Goal: Transaction & Acquisition: Purchase product/service

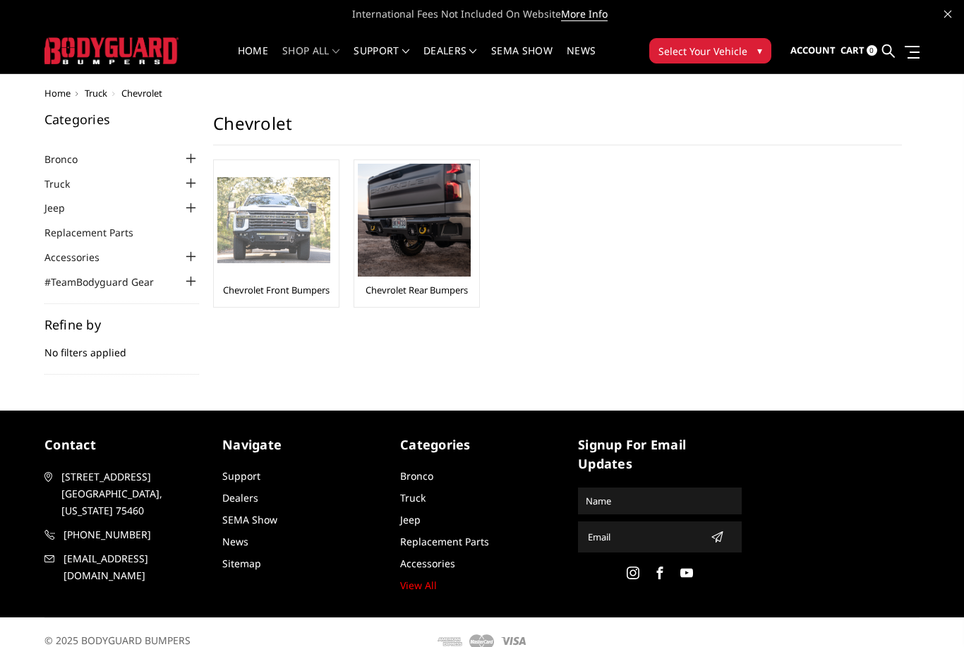
click at [285, 268] on div at bounding box center [273, 220] width 113 height 113
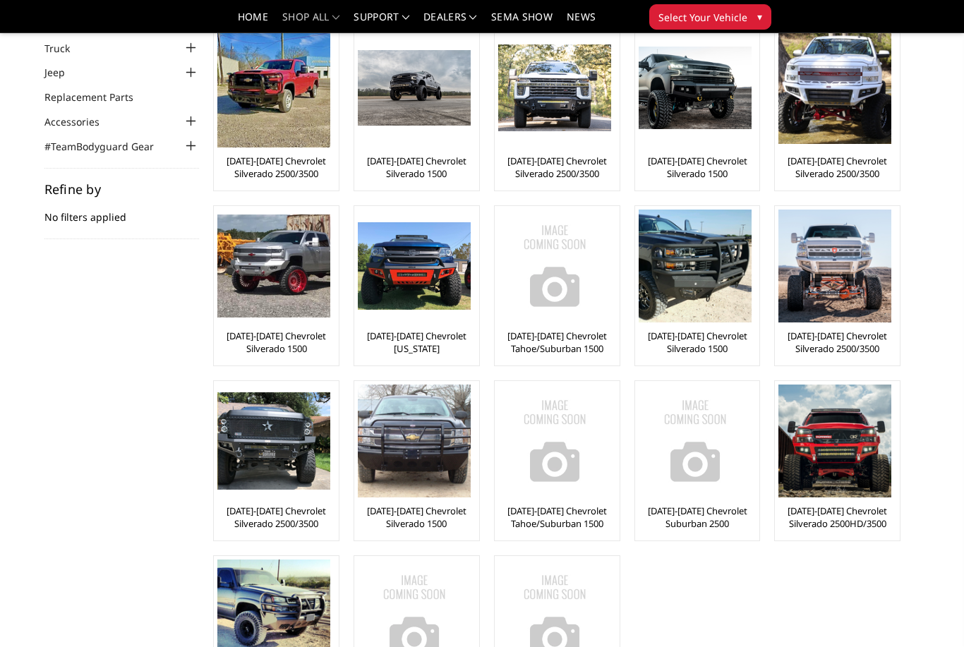
scroll to position [97, 0]
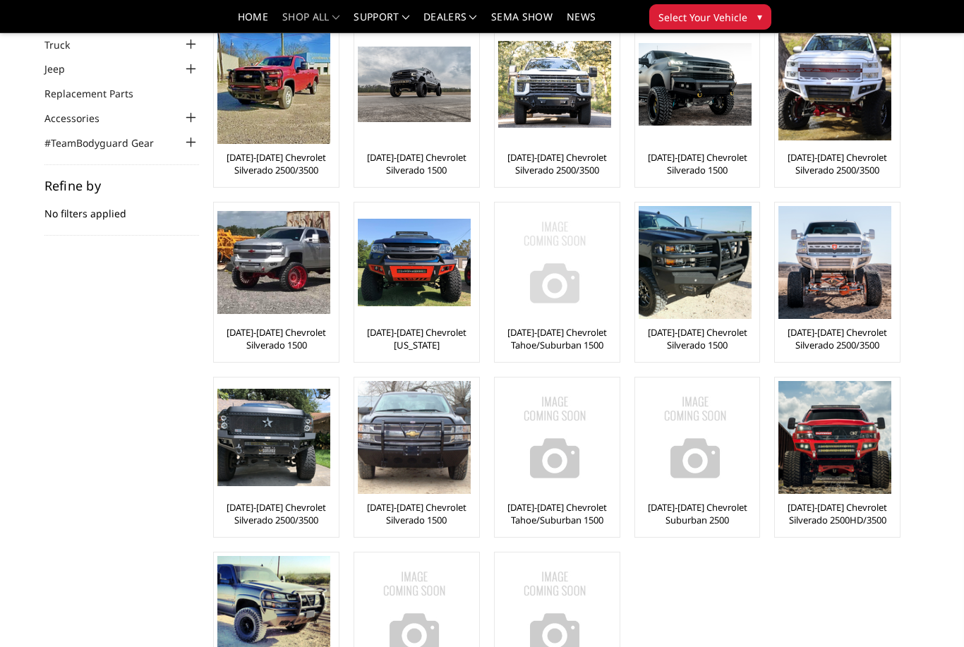
click at [548, 344] on link "[DATE]-[DATE] Chevrolet Tahoe/Suburban 1500" at bounding box center [557, 338] width 118 height 25
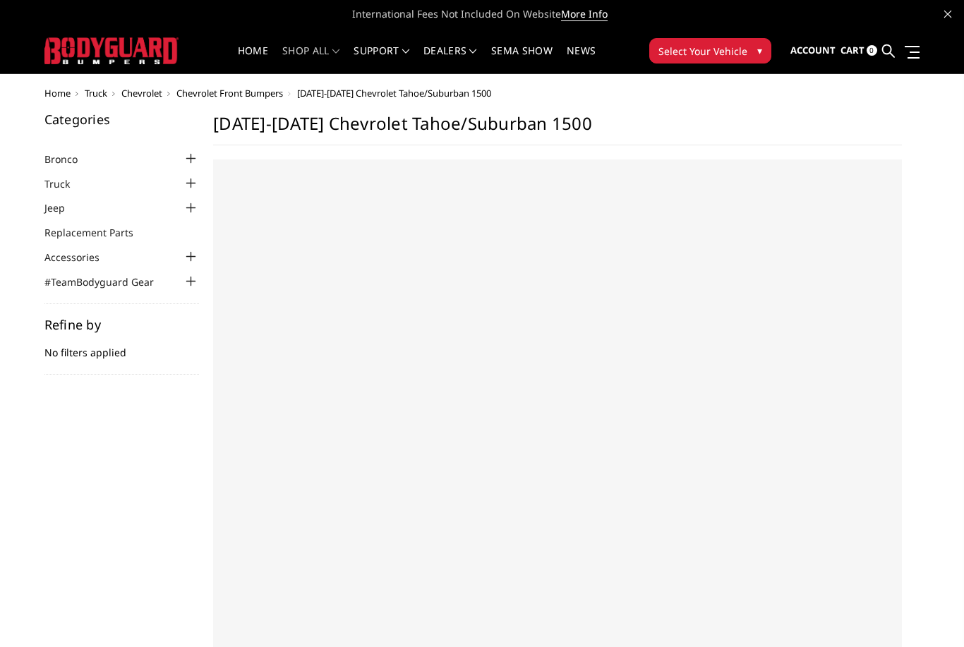
select select "US"
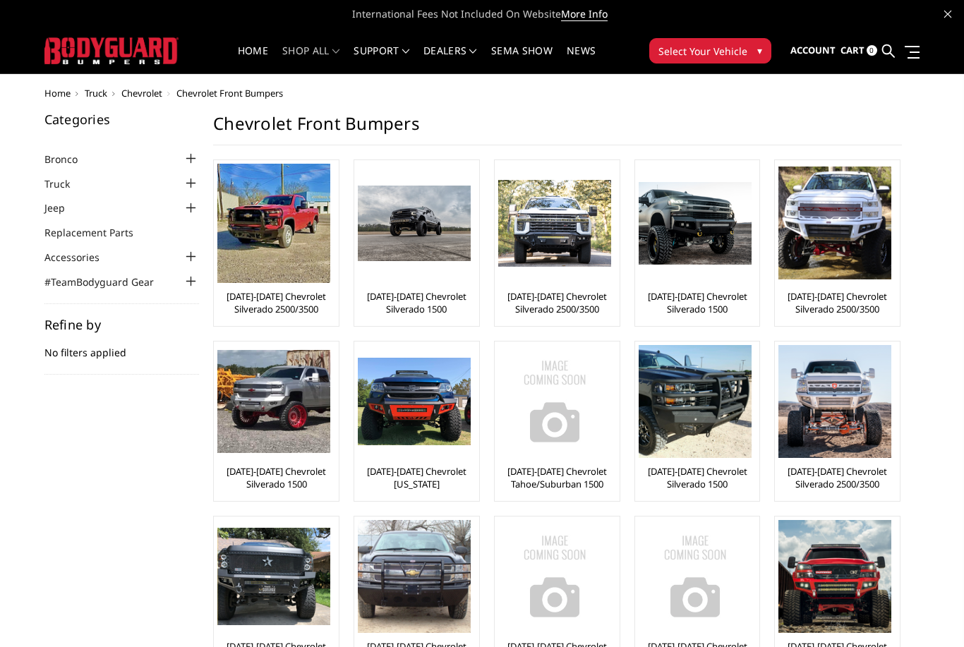
scroll to position [143, 0]
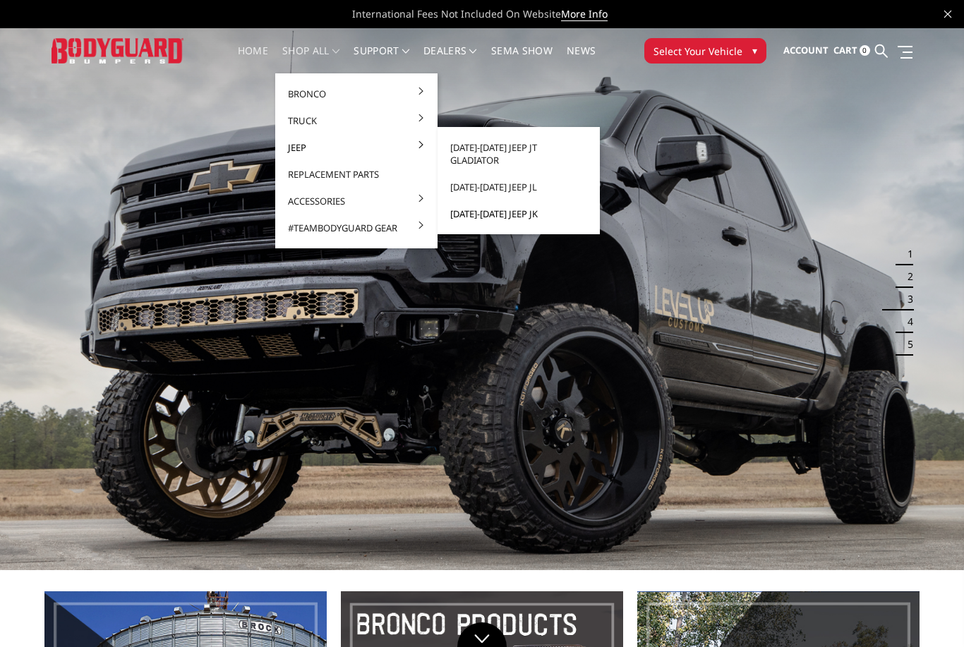
click at [472, 201] on link "[DATE]-[DATE] Jeep JK" at bounding box center [518, 213] width 151 height 27
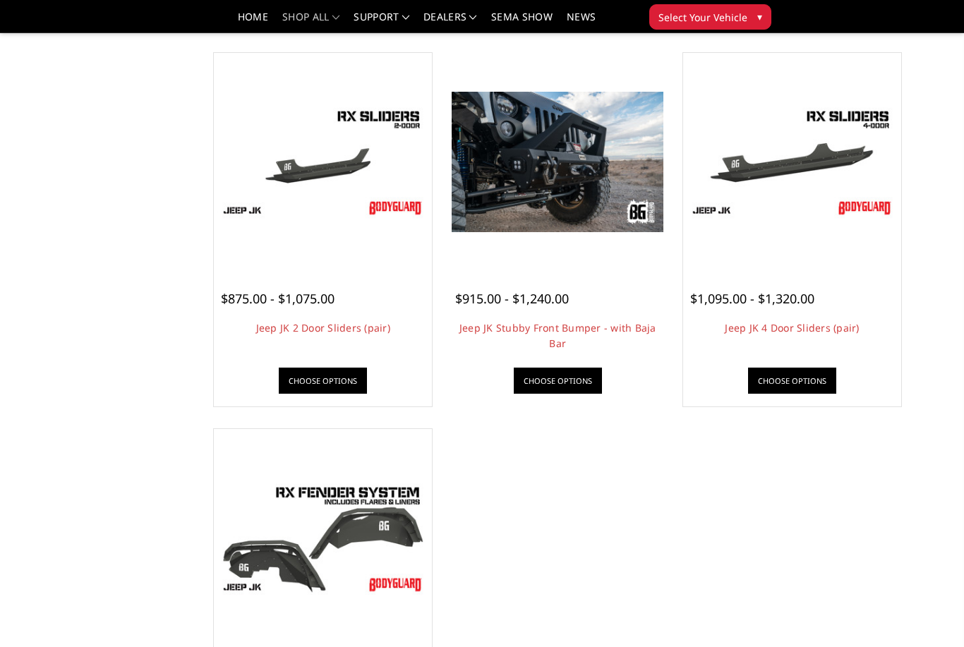
scroll to position [469, 0]
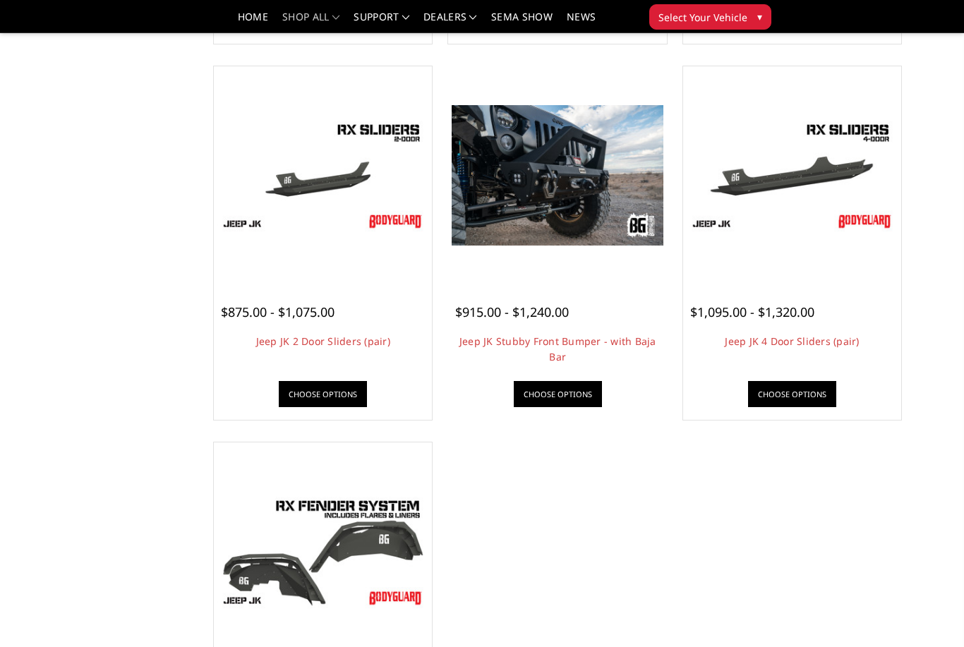
click at [595, 226] on img at bounding box center [557, 175] width 211 height 140
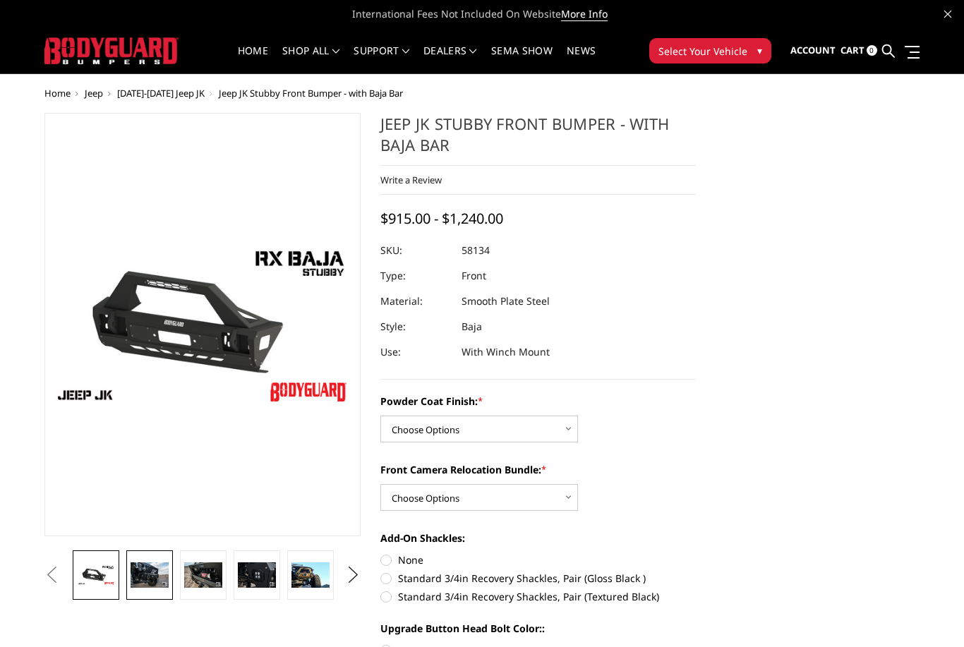
click at [155, 581] on img at bounding box center [150, 574] width 38 height 25
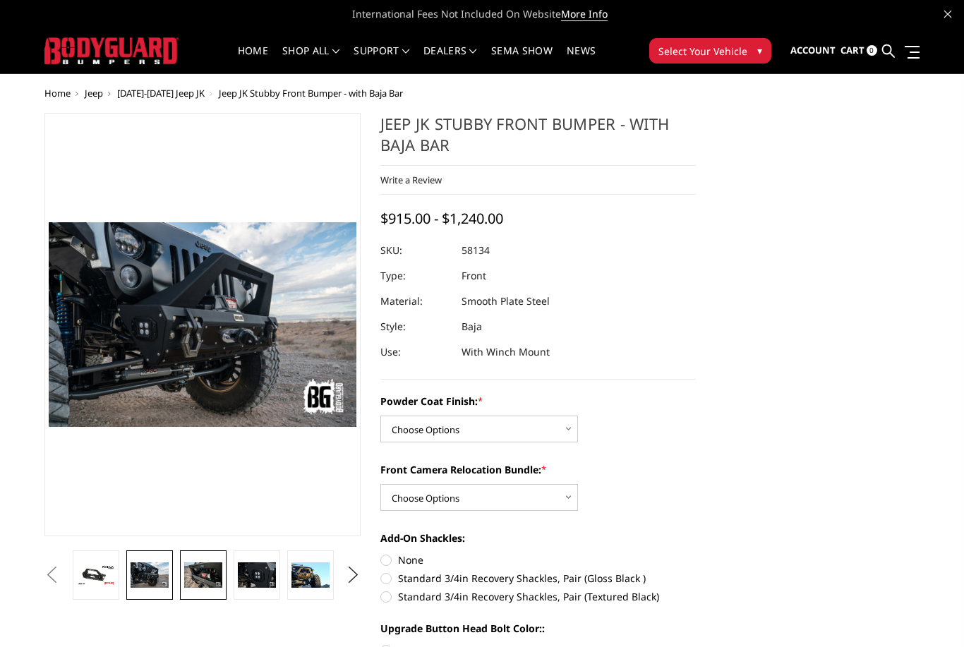
click at [198, 577] on img at bounding box center [203, 574] width 38 height 25
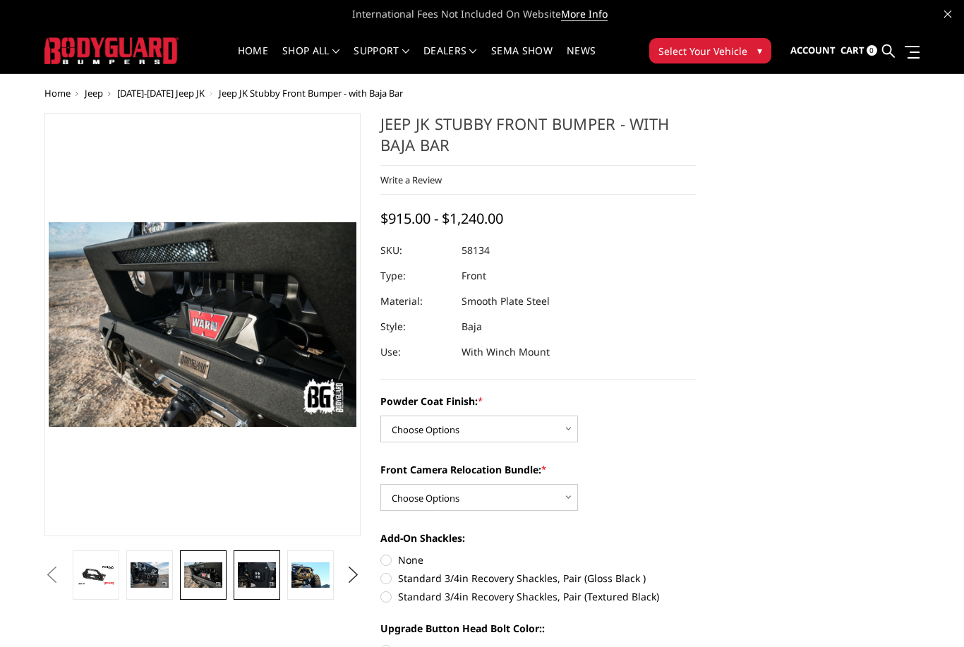
click at [246, 584] on img at bounding box center [257, 574] width 38 height 25
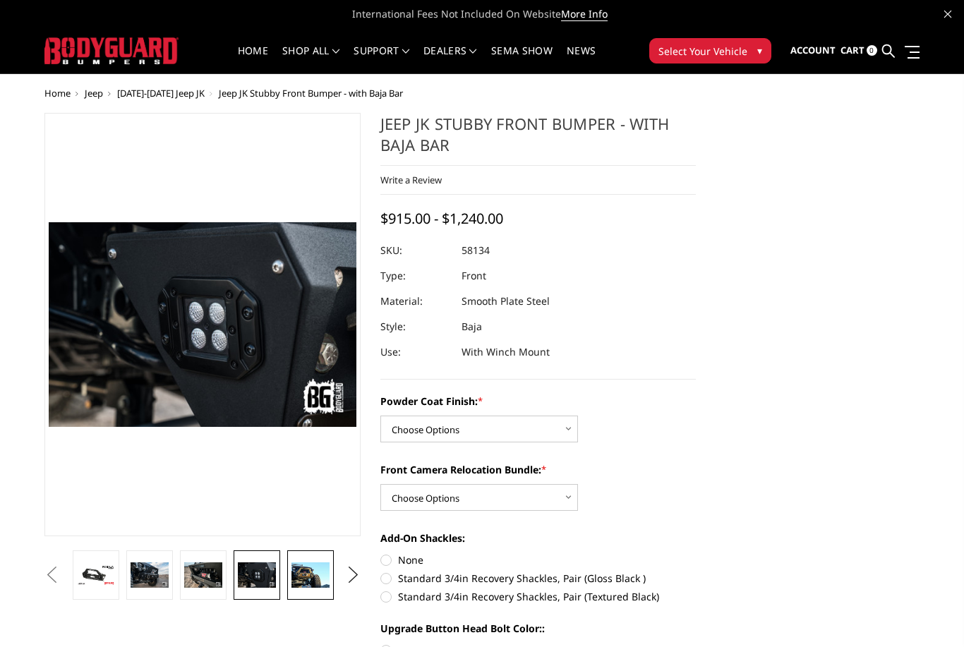
click at [318, 579] on img at bounding box center [310, 574] width 38 height 25
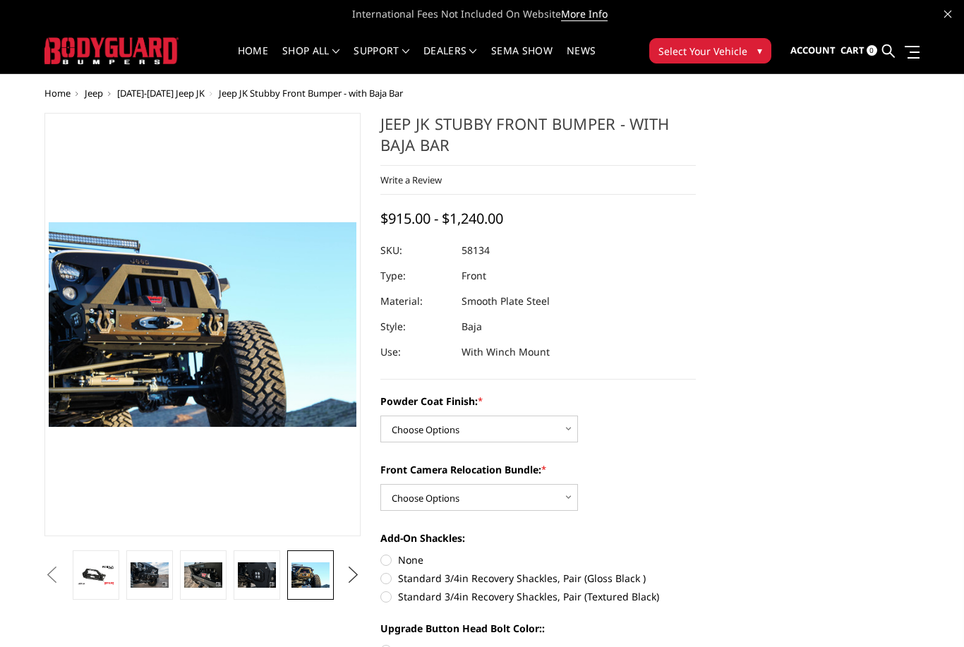
click at [343, 567] on button "Next" at bounding box center [352, 574] width 21 height 21
click at [313, 569] on img at bounding box center [310, 574] width 38 height 25
